Goal: Task Accomplishment & Management: Manage account settings

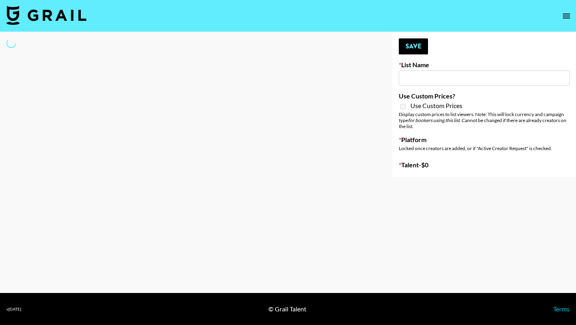
type input "IRL LA & NYC Activations - Diamond Cafe"
select select "Song"
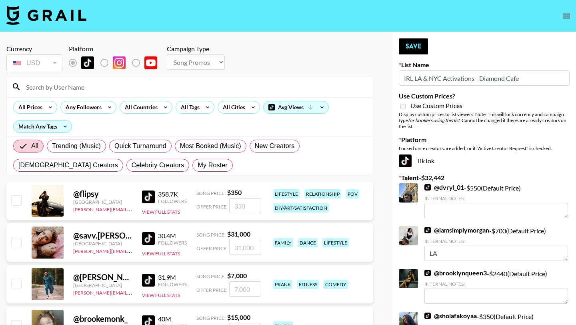
click at [72, 88] on input at bounding box center [194, 86] width 347 height 13
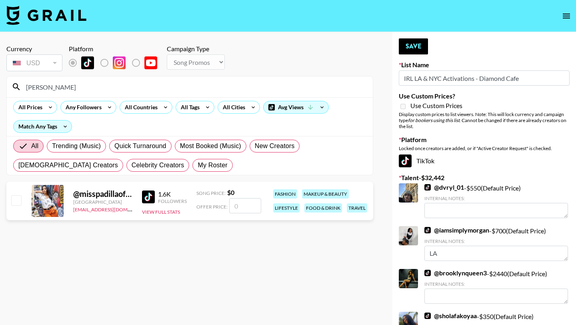
type input "[PERSON_NAME]"
click at [19, 202] on input "checkbox" at bounding box center [16, 200] width 10 height 10
checkbox input "false"
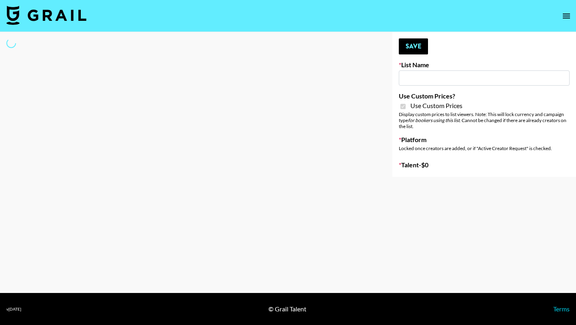
type input "Gensmo (IG)"
checkbox input "true"
select select "Brand"
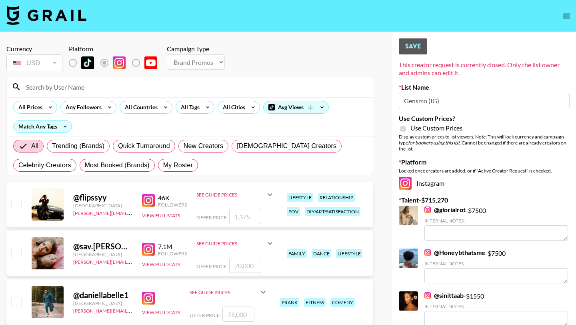
click at [91, 85] on input at bounding box center [194, 86] width 347 height 13
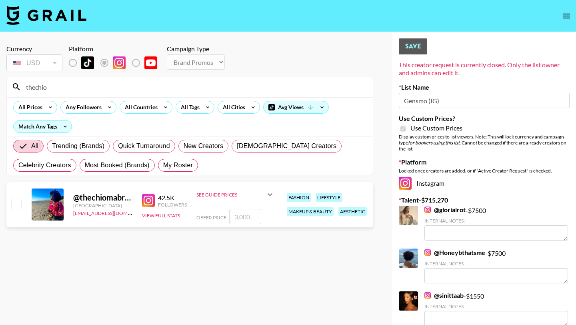
type input "thechio"
click at [21, 203] on input "checkbox" at bounding box center [16, 204] width 10 height 10
checkbox input "true"
type input "3000"
